Goal: Task Accomplishment & Management: Complete application form

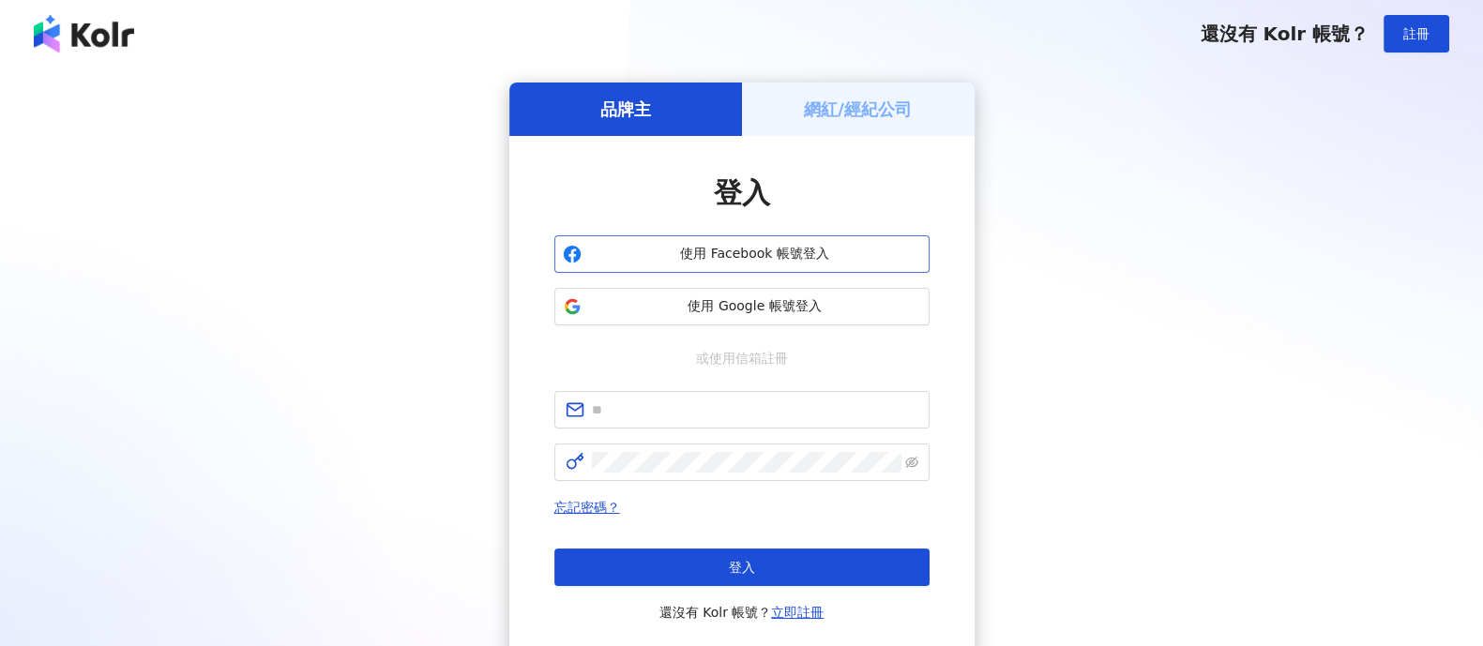
click at [817, 252] on span "使用 Facebook 帳號登入" at bounding box center [755, 254] width 332 height 19
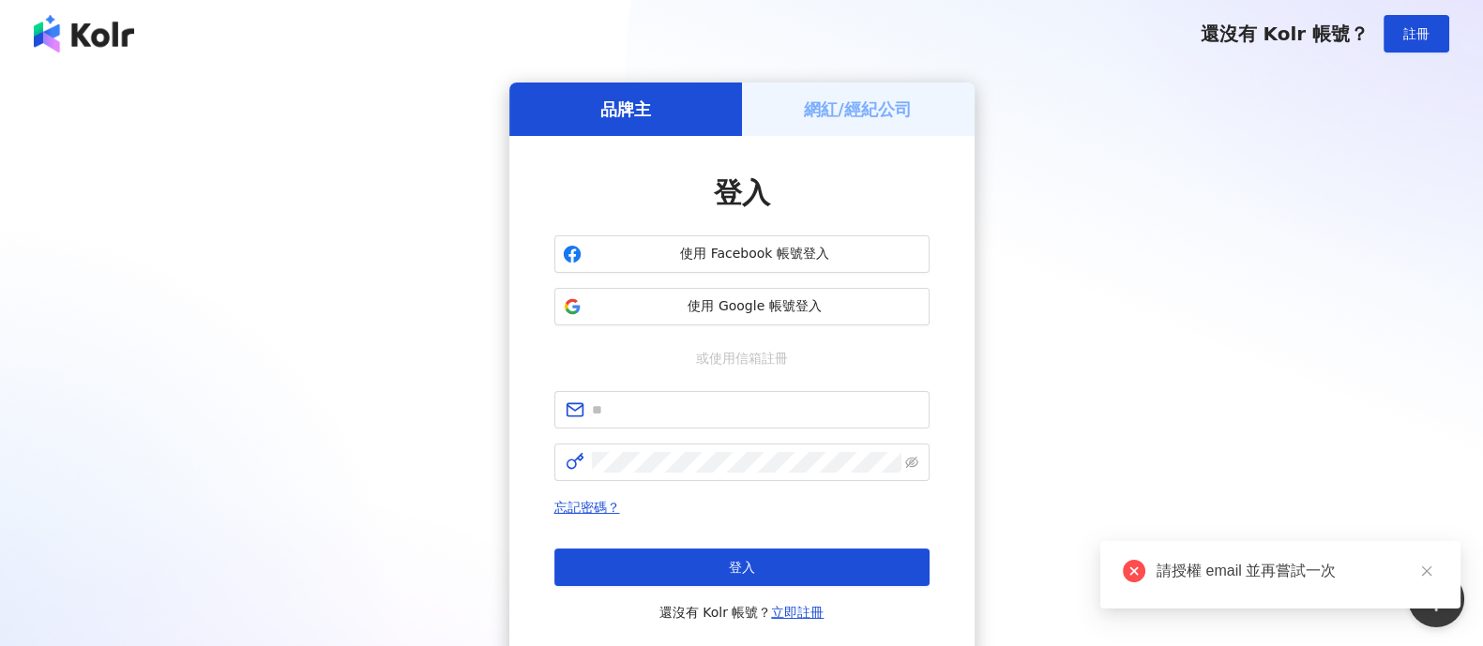
click at [838, 100] on h5 "網紅/經紀公司" at bounding box center [858, 109] width 108 height 23
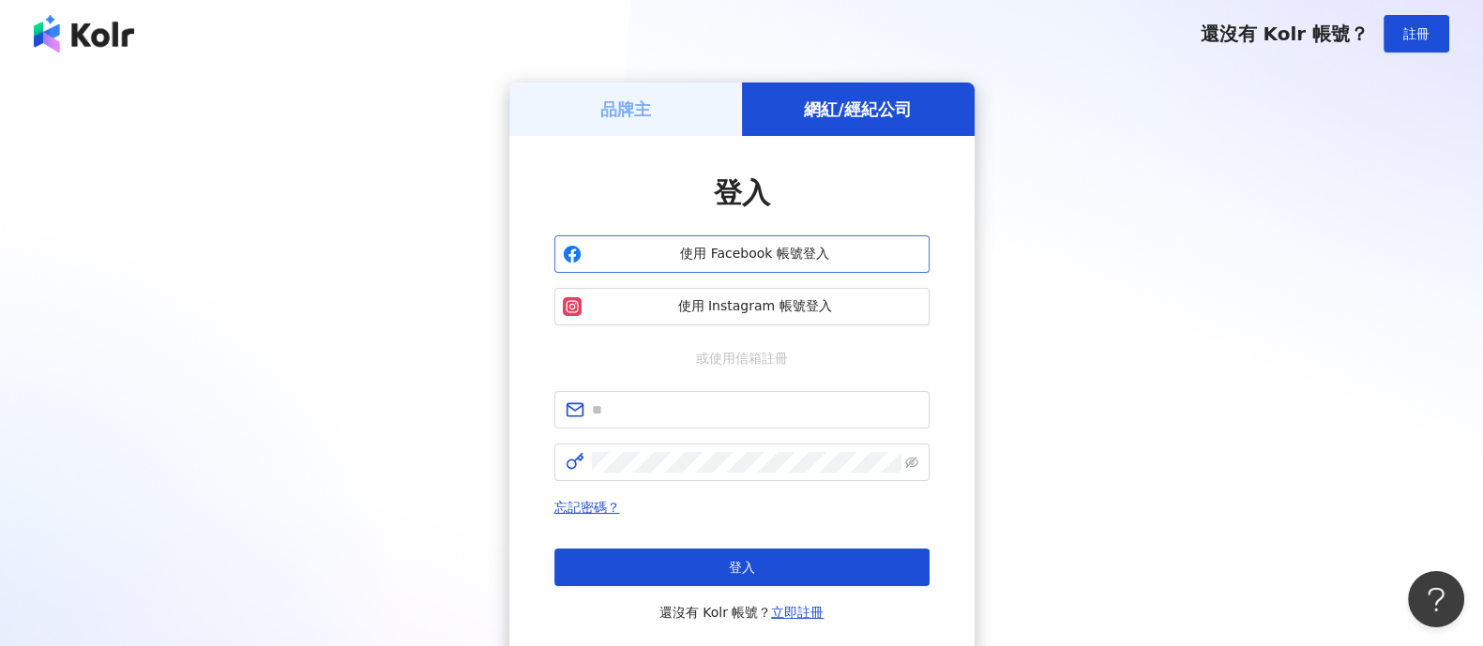
click at [765, 257] on span "使用 Facebook 帳號登入" at bounding box center [755, 254] width 332 height 19
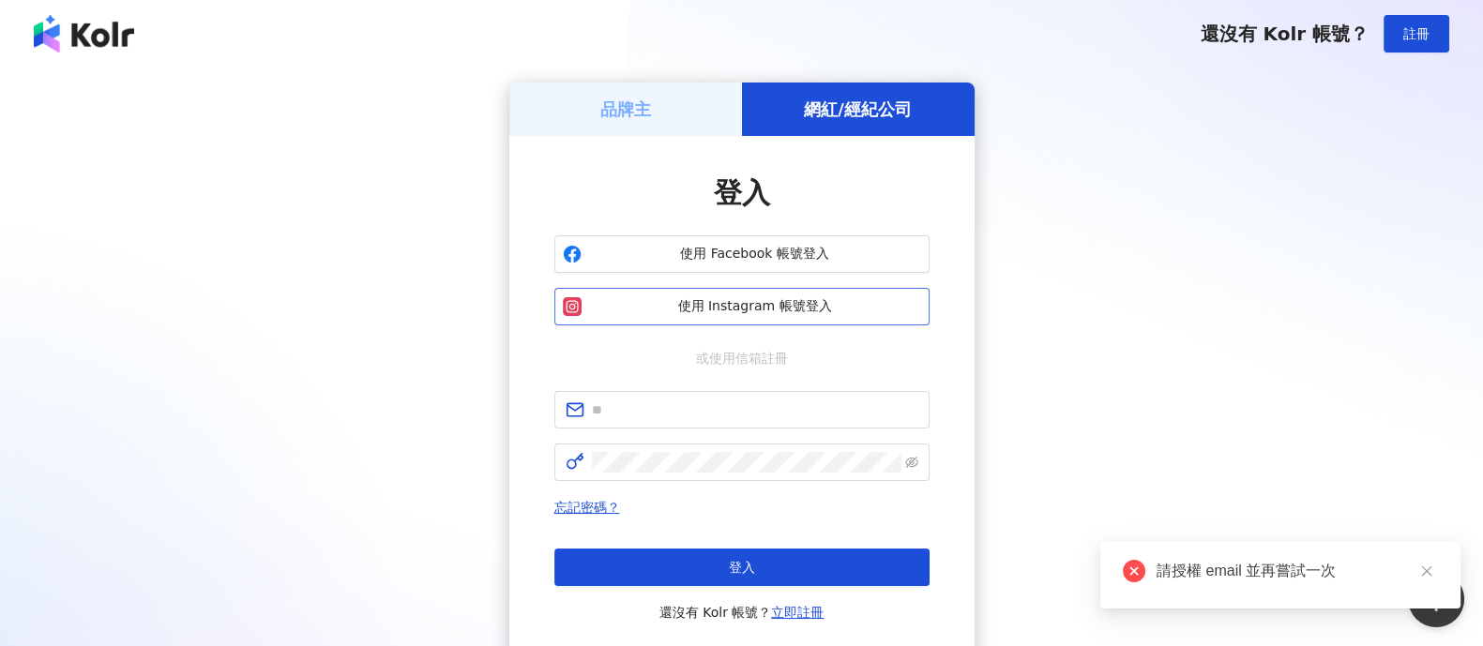
click at [759, 307] on span "使用 Instagram 帳號登入" at bounding box center [755, 306] width 332 height 19
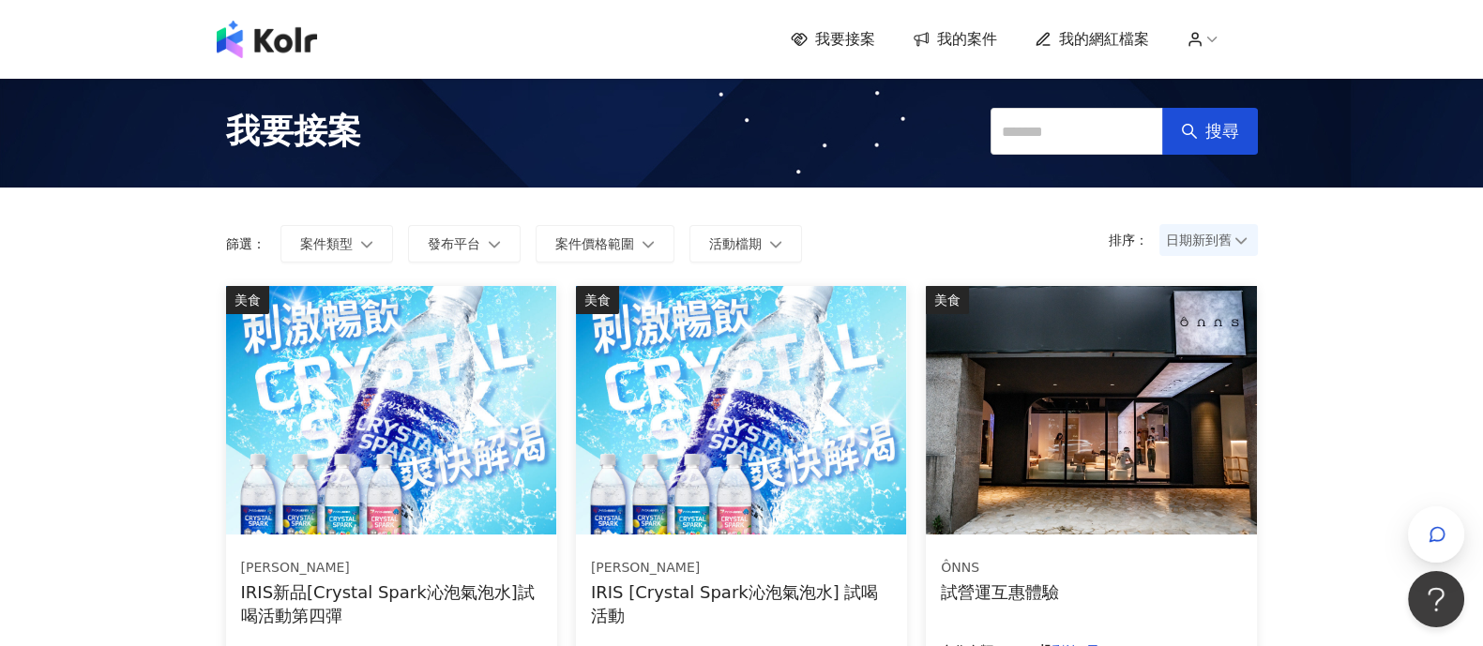
click at [956, 43] on span "我的案件" at bounding box center [967, 39] width 60 height 21
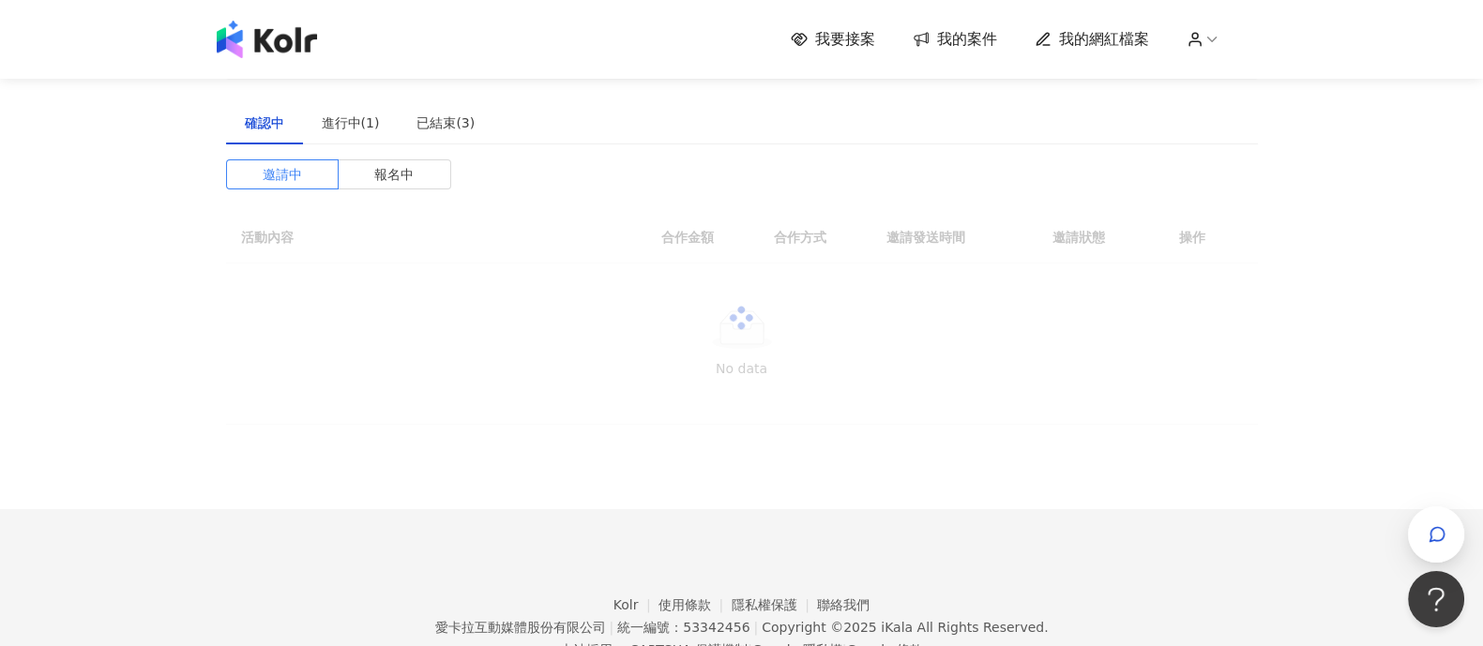
click at [956, 43] on span "我的案件" at bounding box center [967, 39] width 60 height 21
click at [370, 135] on div "進行中(1)" at bounding box center [351, 122] width 96 height 43
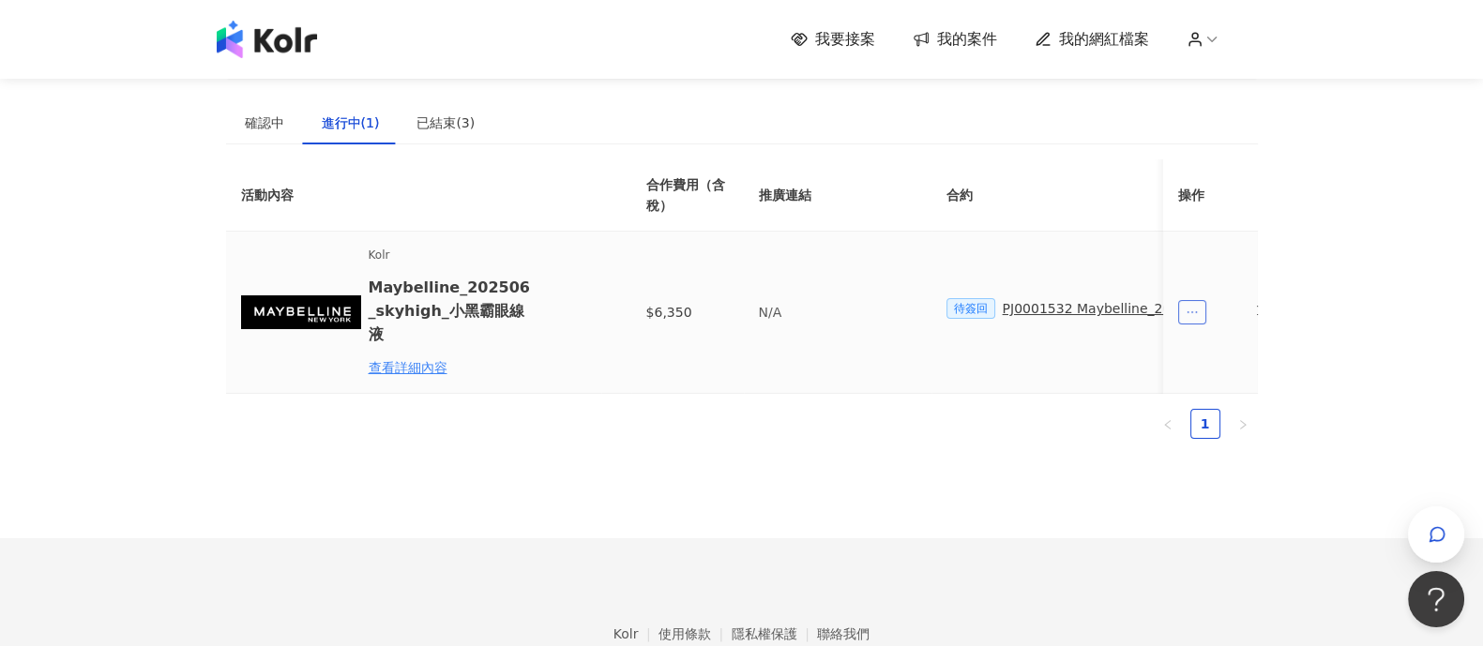
click at [1199, 308] on span "ellipsis" at bounding box center [1193, 312] width 28 height 24
click at [1088, 219] on th "合約" at bounding box center [1146, 195] width 430 height 72
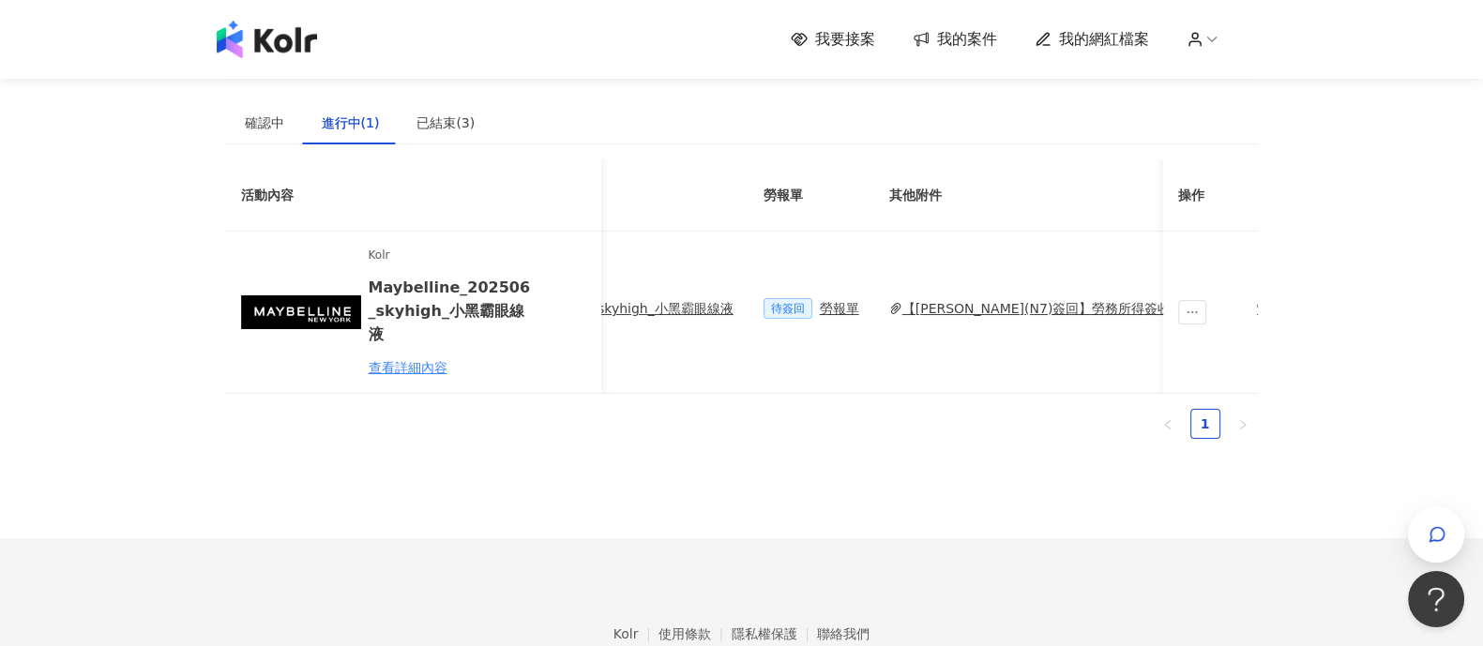
scroll to position [0, 610]
click at [767, 303] on span "待簽回" at bounding box center [791, 308] width 49 height 21
drag, startPoint x: 769, startPoint y: 266, endPoint x: 762, endPoint y: 218, distance: 49.2
click at [769, 263] on td "待簽回 勞報單" at bounding box center [815, 313] width 126 height 162
click at [752, 182] on th "勞報單" at bounding box center [815, 195] width 126 height 72
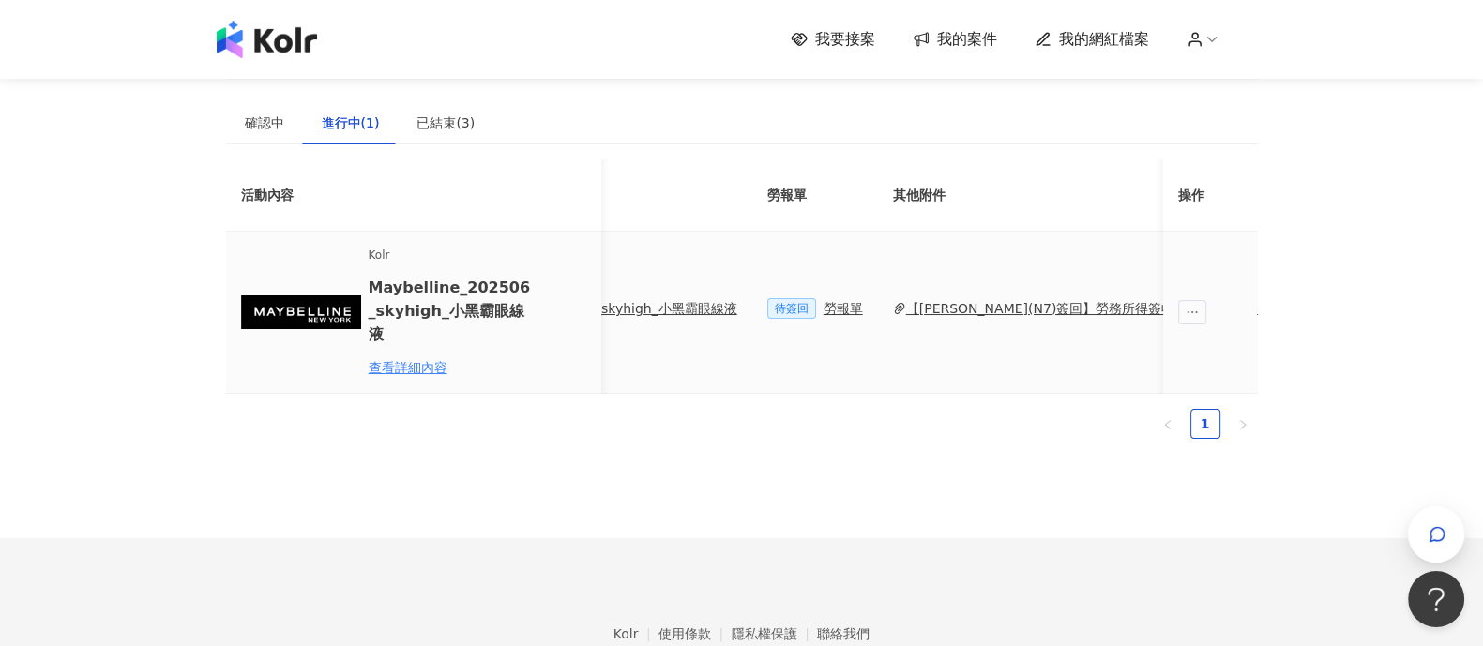
click at [407, 272] on div "Kolr Maybelline_202506_skyhigh_小黑霸眼線液 查看詳細內容" at bounding box center [451, 312] width 164 height 131
click at [362, 302] on div "Kolr Maybelline_202506_skyhigh_小黑霸眼線液 查看詳細內容" at bounding box center [413, 312] width 345 height 131
click at [400, 357] on div "查看詳細內容" at bounding box center [451, 367] width 164 height 21
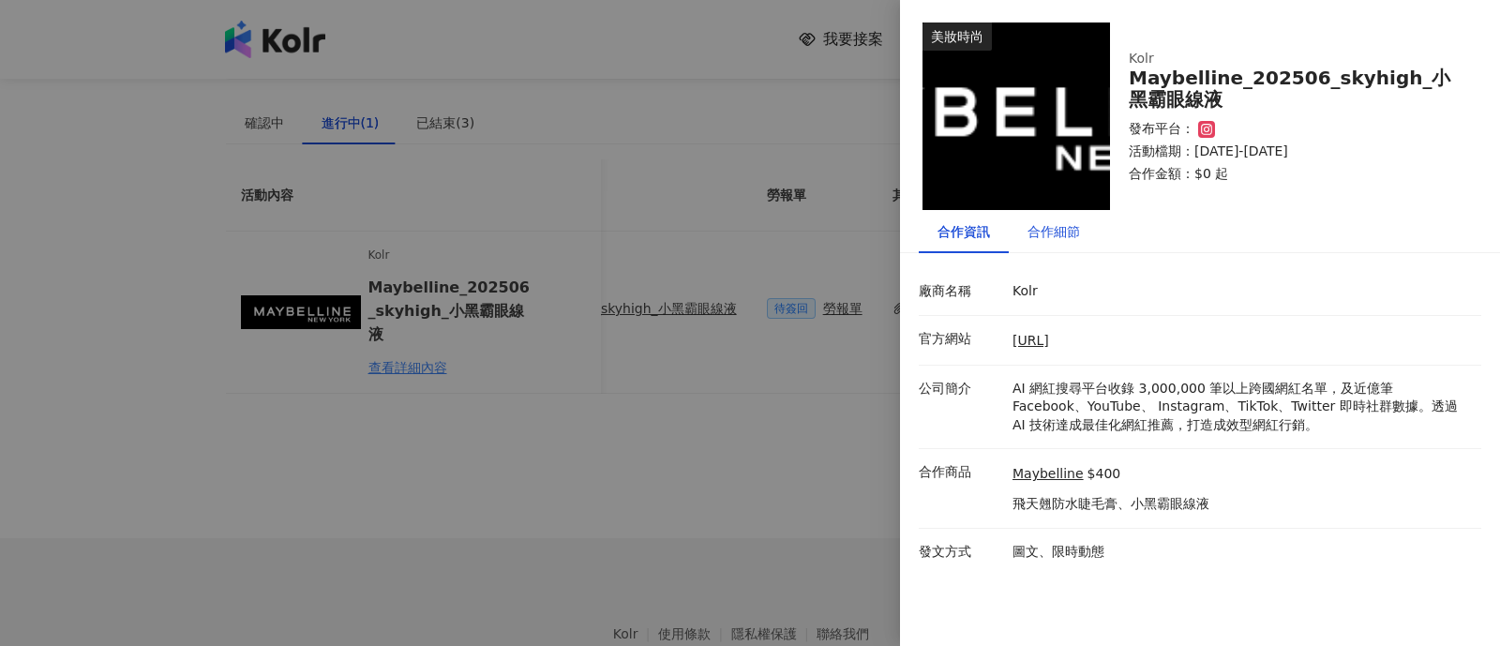
click at [1073, 227] on div "合作細節" at bounding box center [1054, 231] width 53 height 21
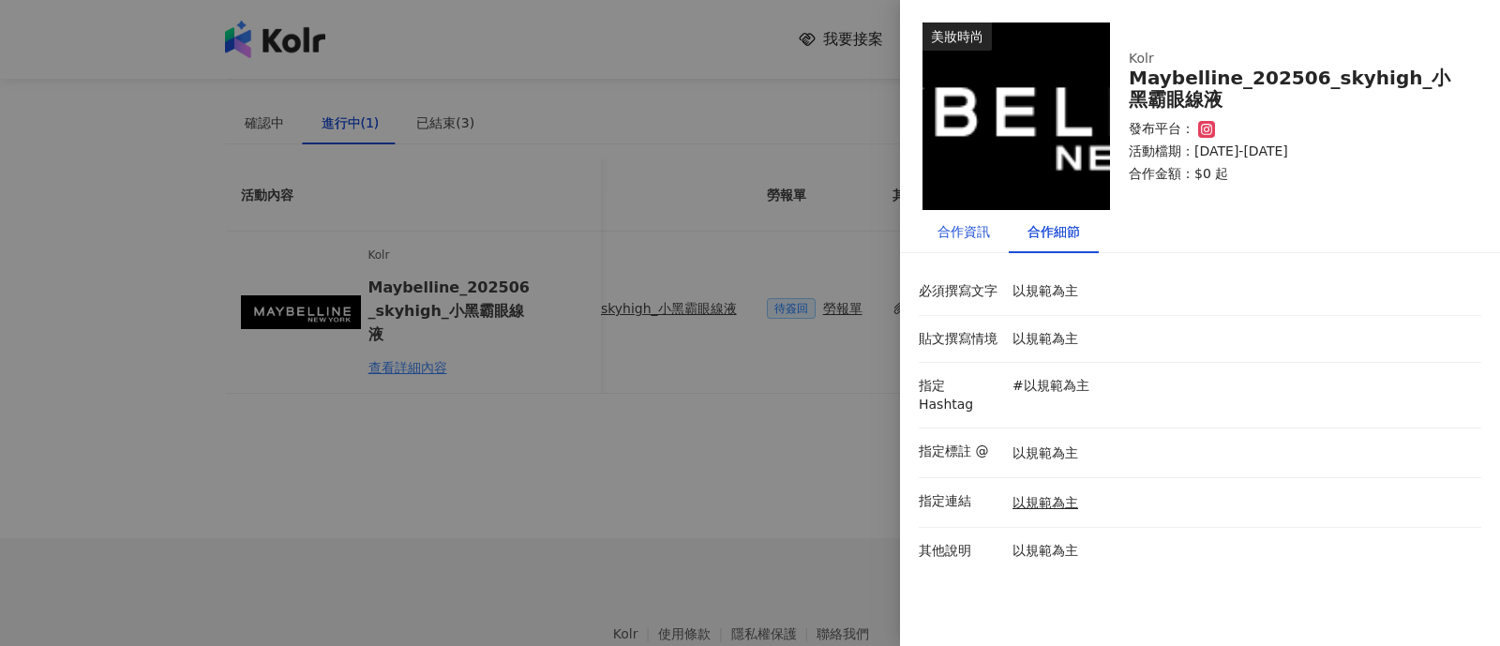
click at [944, 237] on div "合作資訊" at bounding box center [964, 231] width 53 height 21
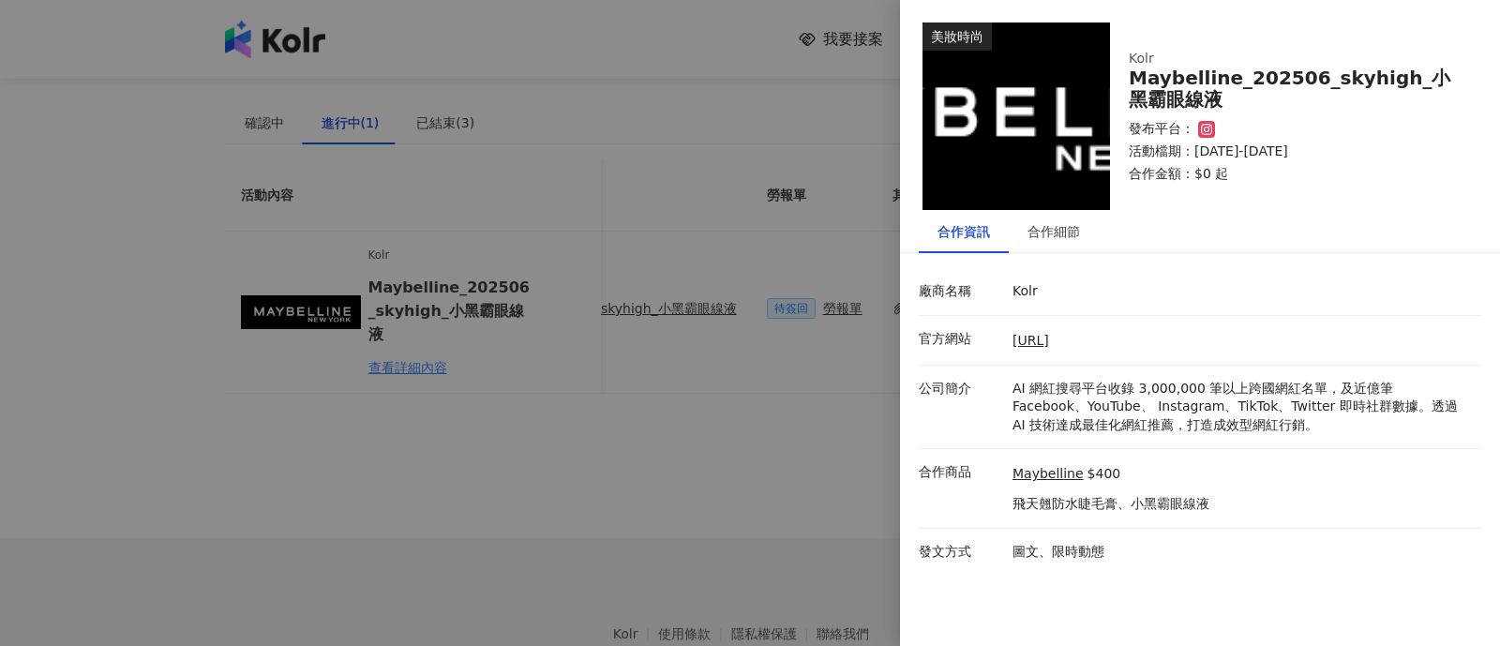
click at [366, 231] on div at bounding box center [750, 323] width 1500 height 646
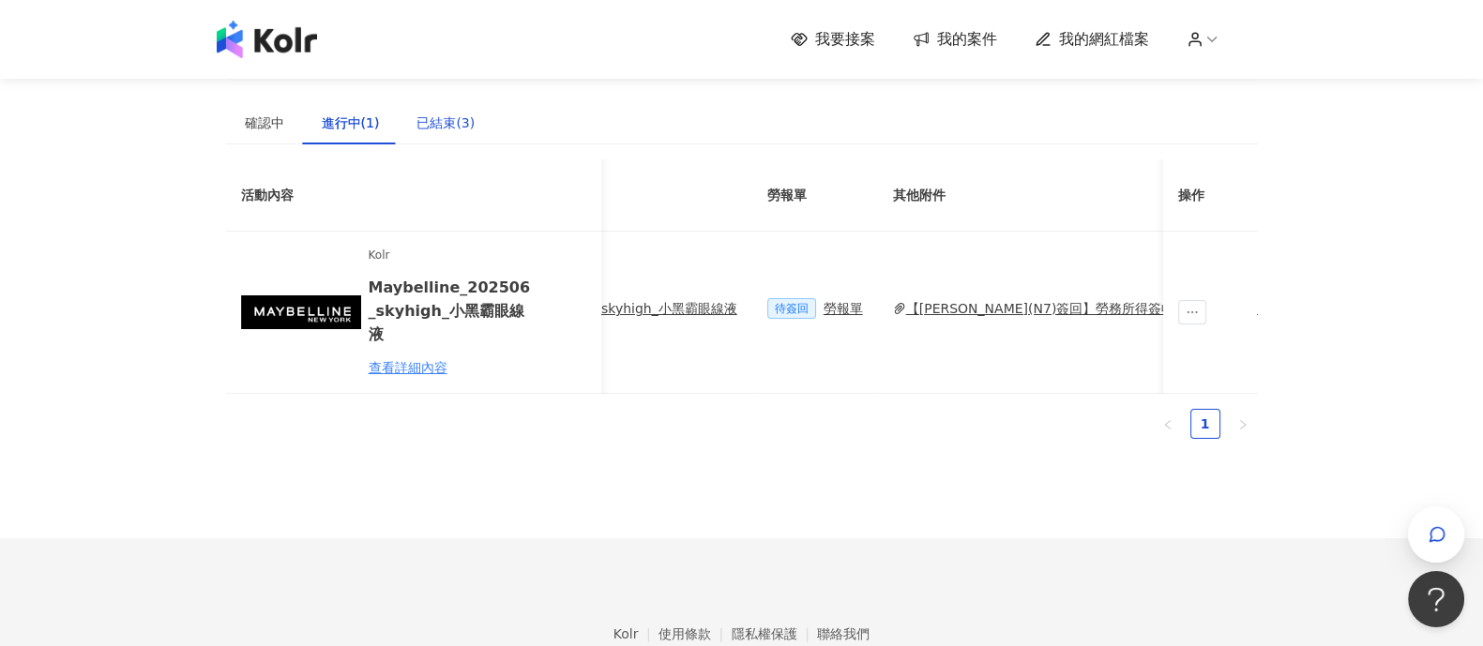
click at [431, 128] on div "已結束(3)" at bounding box center [445, 123] width 58 height 21
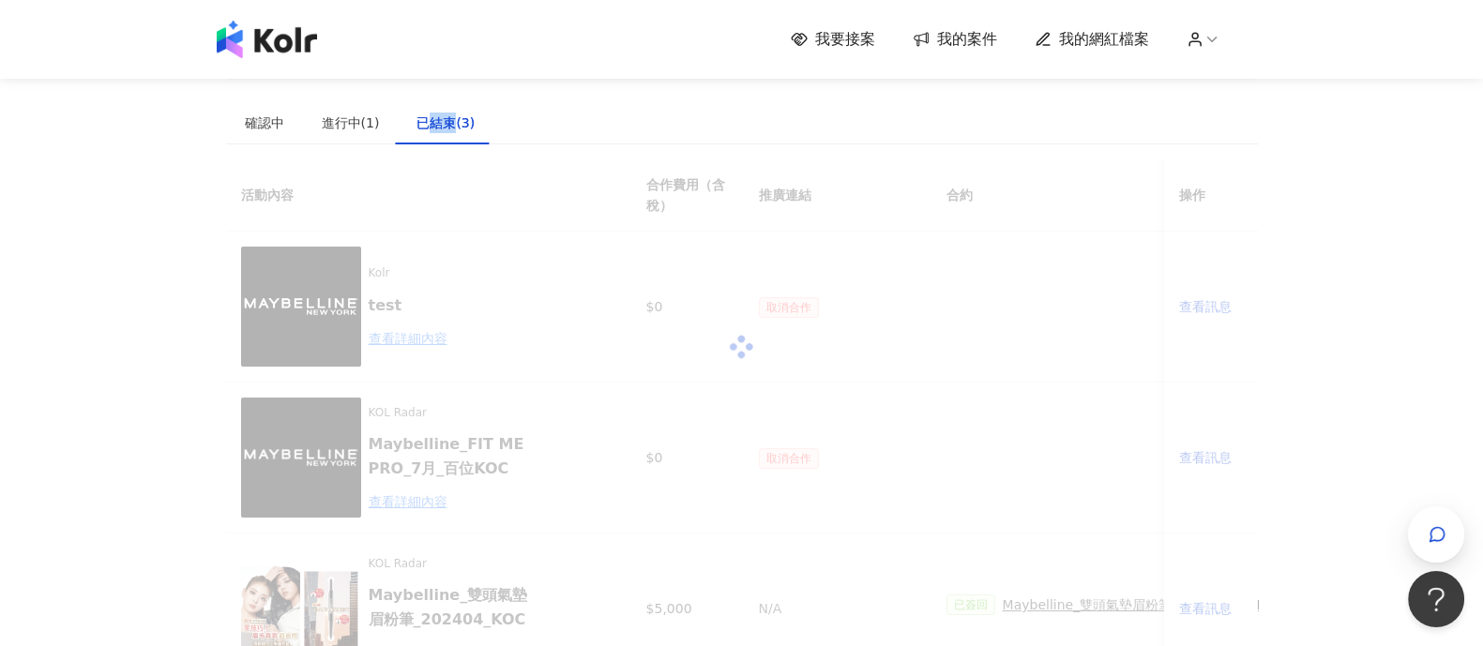
click at [431, 128] on div "已結束(3)" at bounding box center [445, 123] width 58 height 21
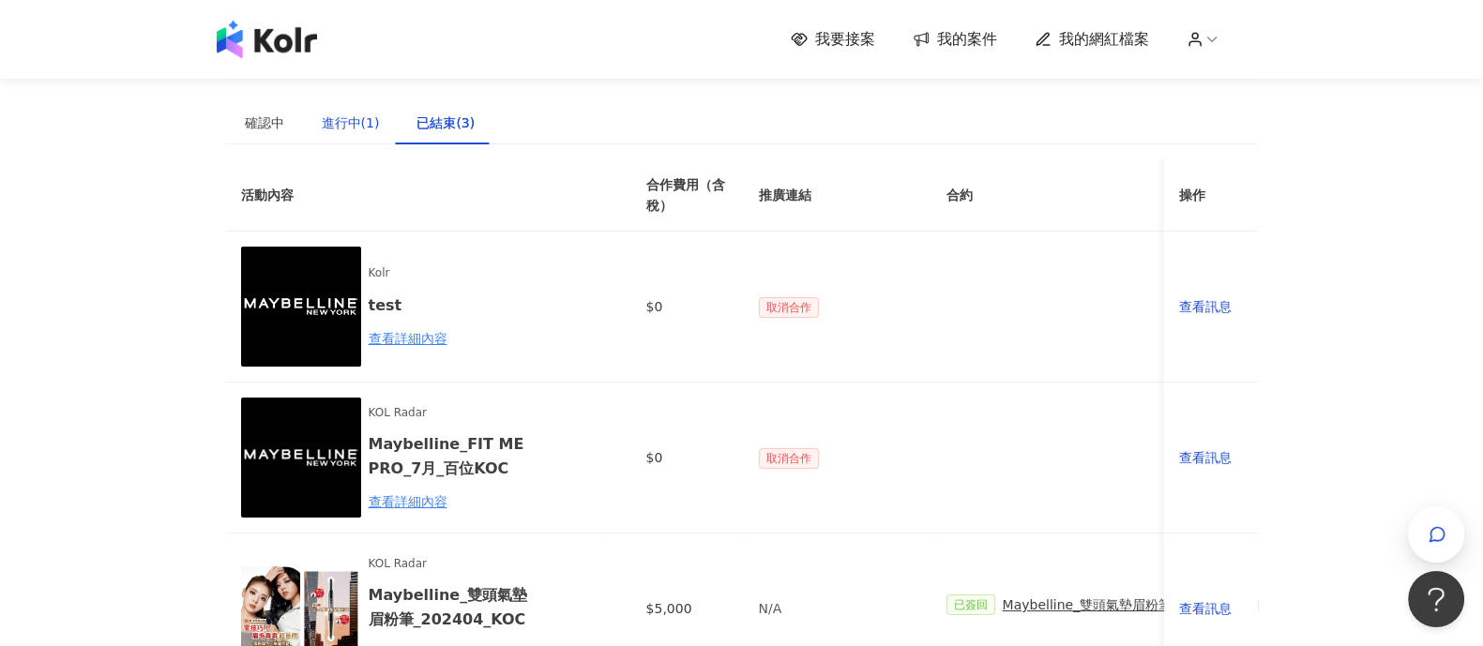
click at [355, 128] on div "進行中(1)" at bounding box center [351, 123] width 58 height 21
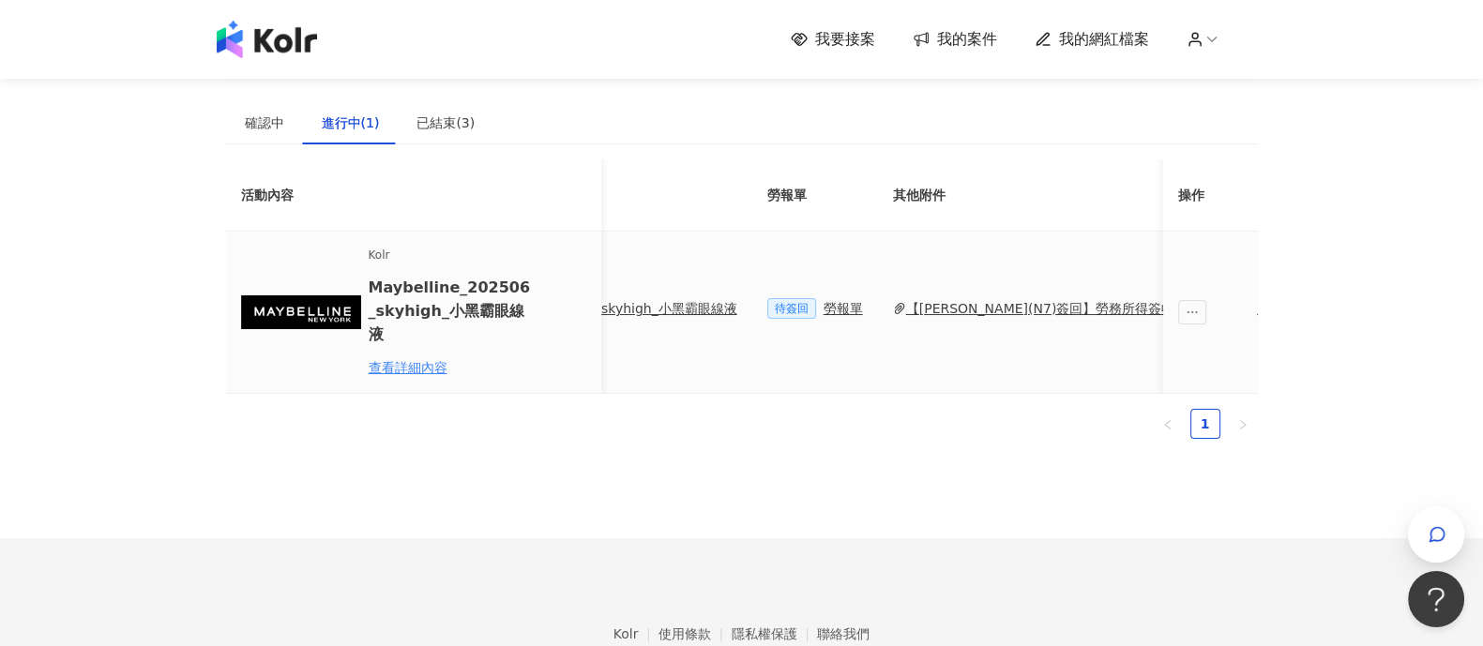
click at [967, 298] on div "【[PERSON_NAME](N7)簽回】勞務所得簽收單_MAYBELLINE_202506_skyhigh_小黑霸眼線液.pdf" at bounding box center [1203, 308] width 595 height 21
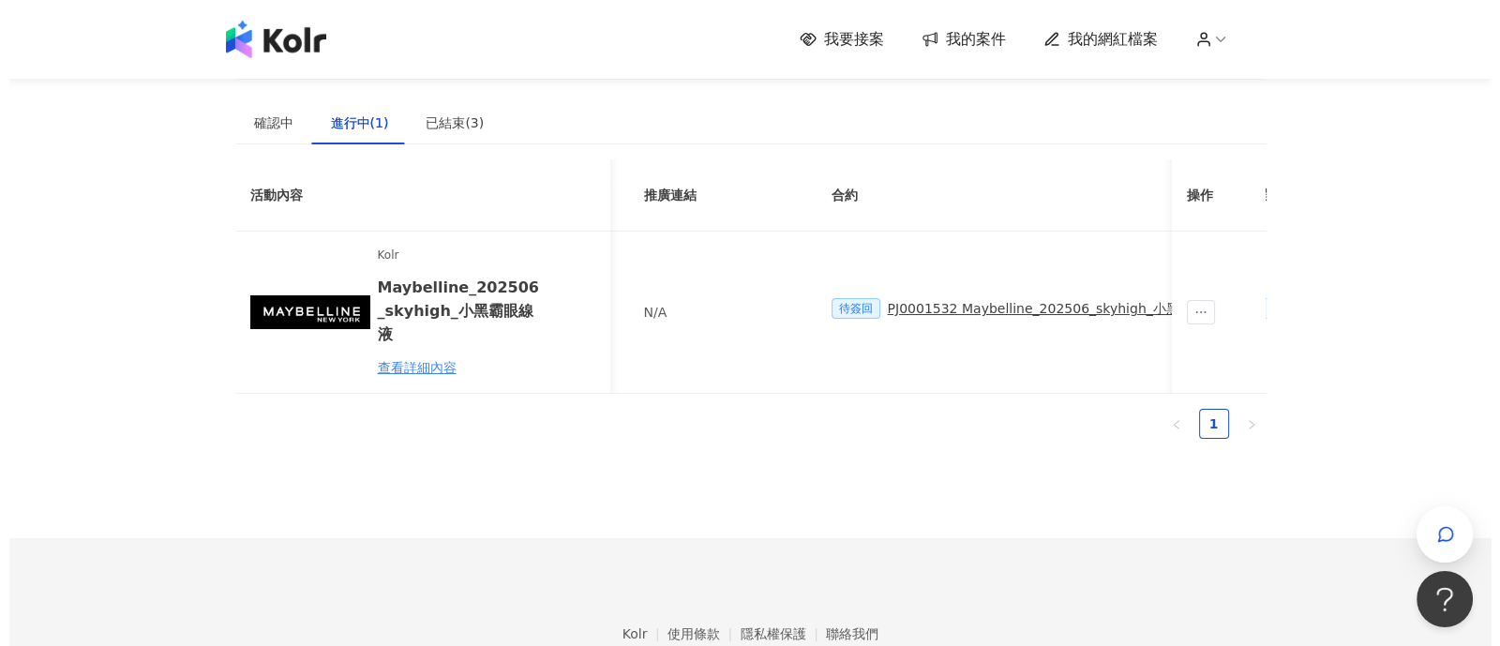
scroll to position [0, 141]
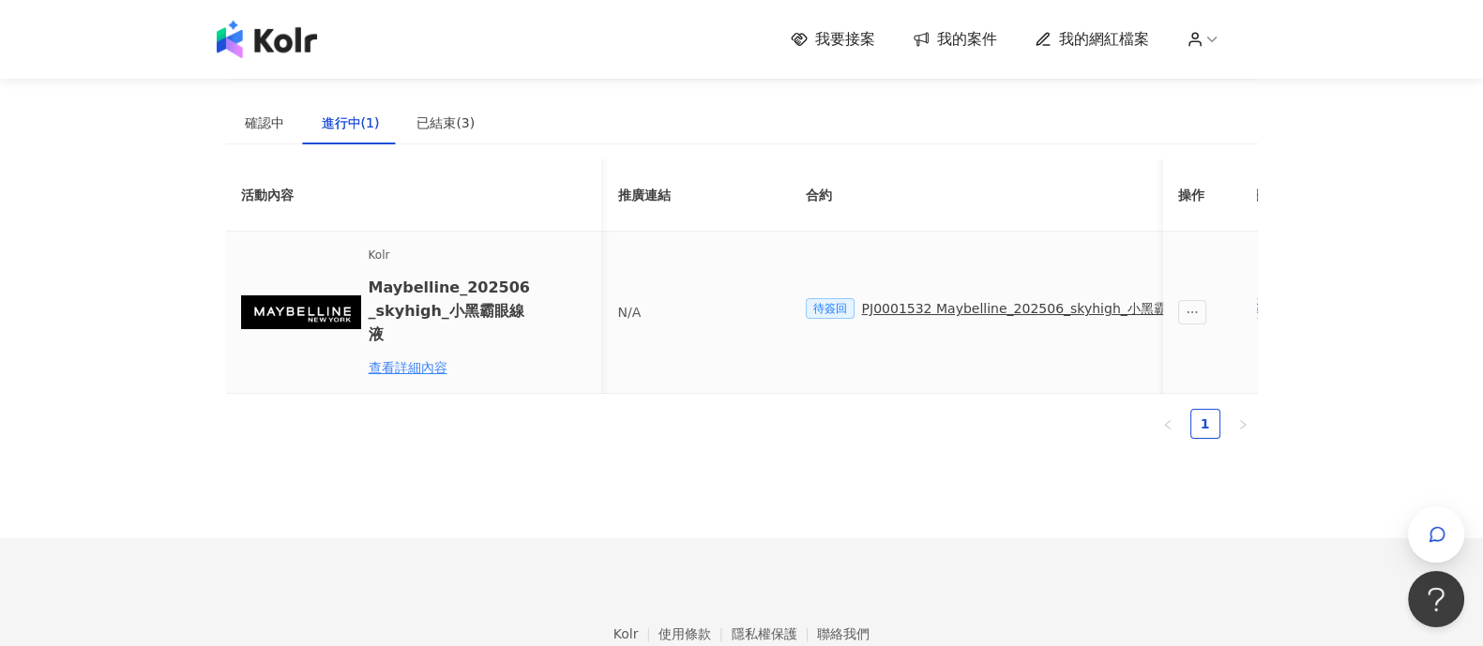
click at [949, 309] on div "PJ0001532 Maybelline_202506_skyhigh_小黑霸眼線液" at bounding box center [1034, 308] width 344 height 21
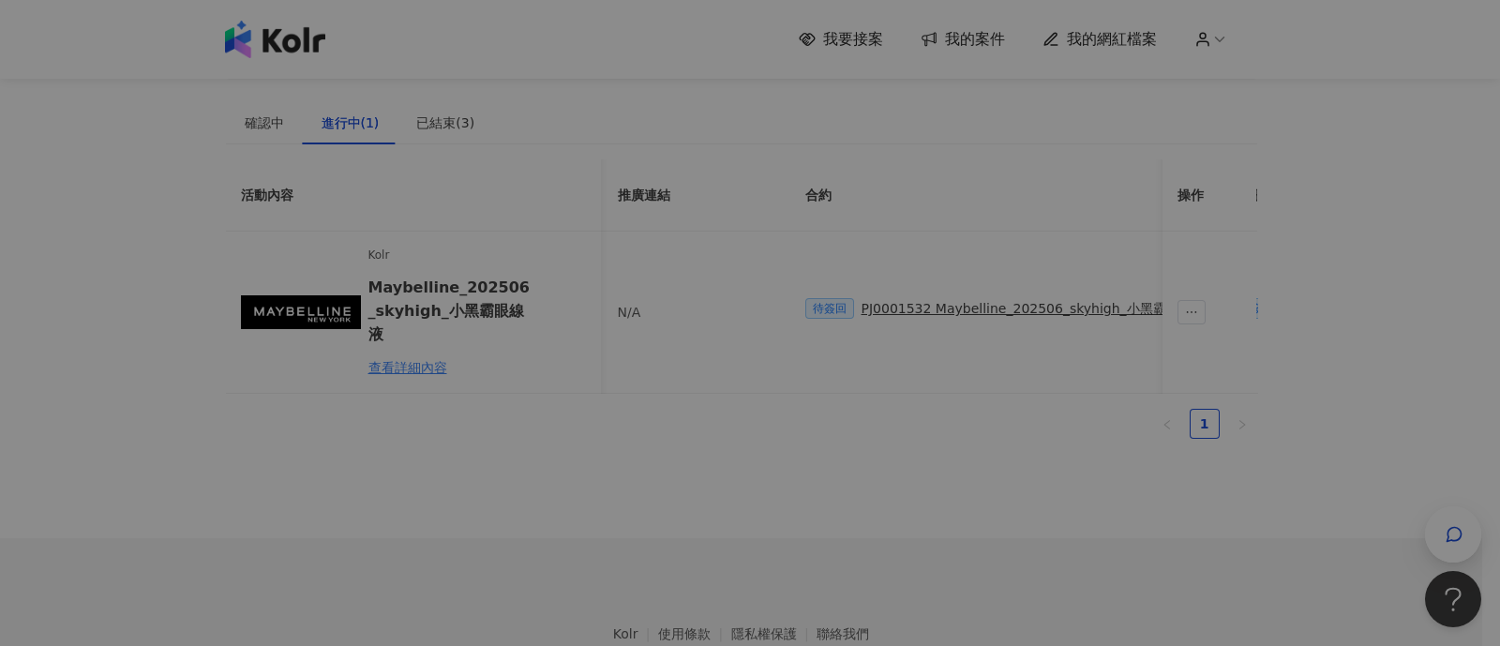
click at [949, 298] on div "合作備忘錄 甲方：愛[PERSON_NAME]互動媒體股份有限公司 乙方：[PERSON_NAME]因甲方委託乙方[PERSON_NAME]進行台灣萊雅股份有…" at bounding box center [749, 333] width 731 height 517
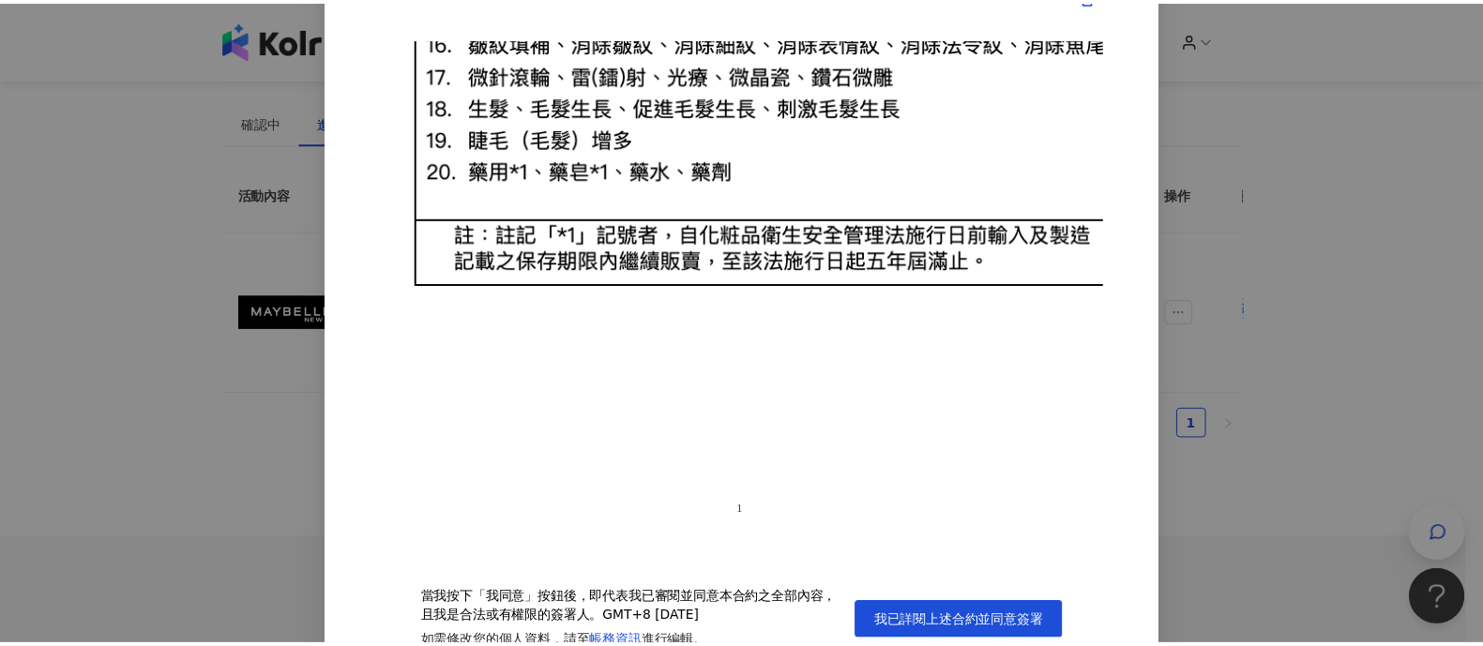
scroll to position [56, 0]
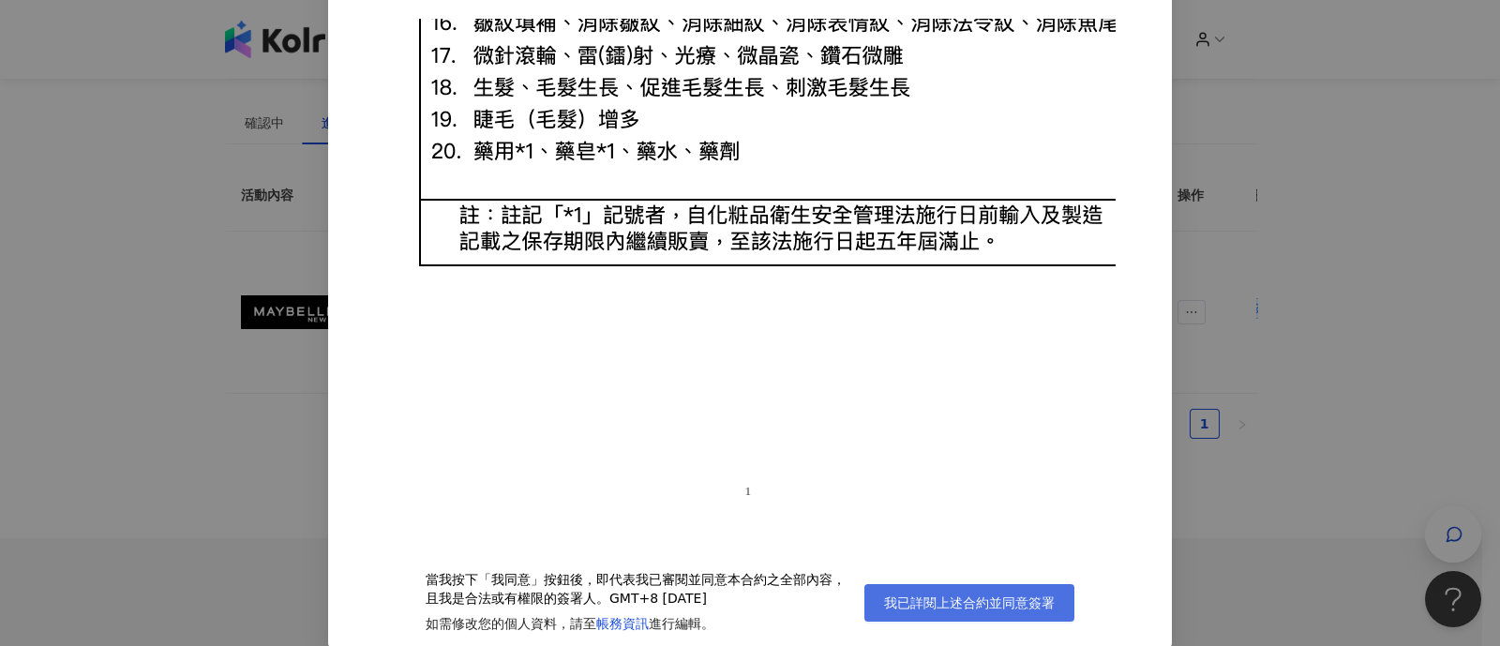
click at [994, 602] on span "我已詳閱上述合約並同意簽署" at bounding box center [969, 602] width 171 height 15
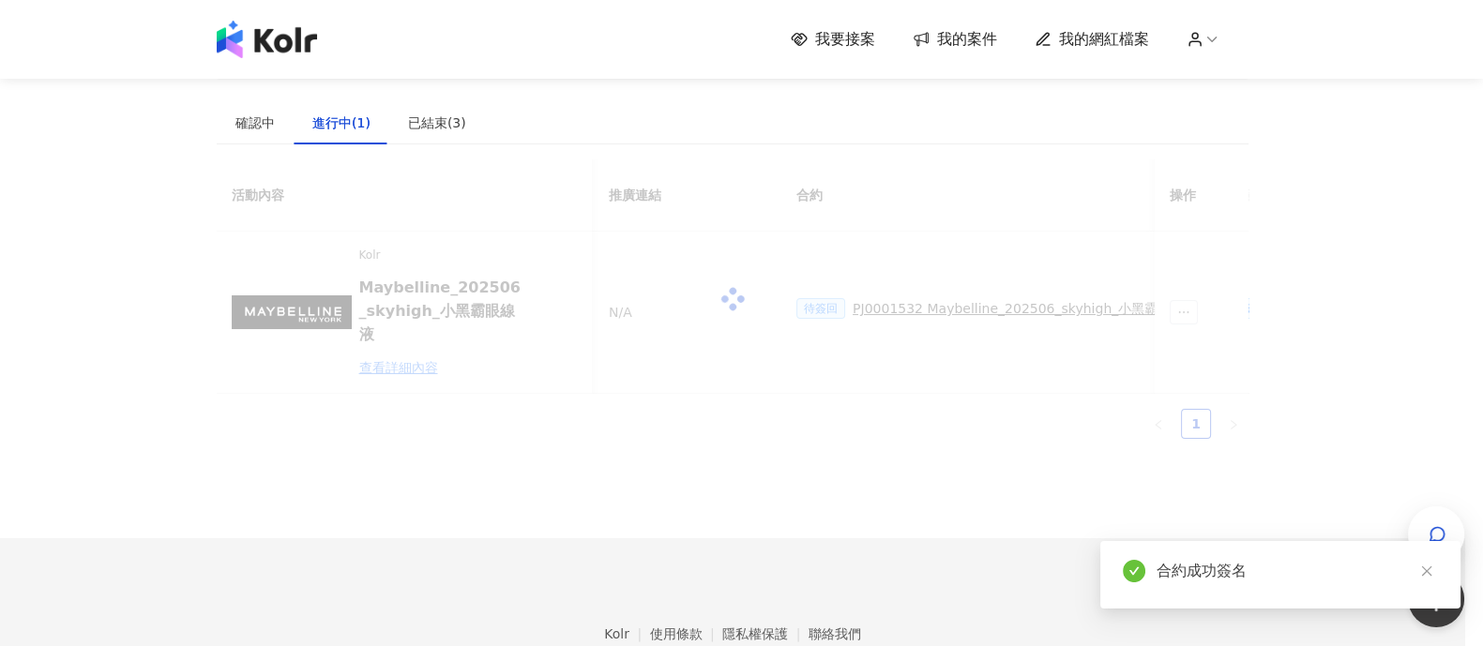
scroll to position [0, 0]
click at [994, 595] on footer "Kolr 使用條款 隱私權保護 聯絡我們 愛[PERSON_NAME]互動媒體股份有限公司 | 統一編號：53342456 | Copyright © 202…" at bounding box center [741, 642] width 1483 height 208
